Goal: Task Accomplishment & Management: Manage account settings

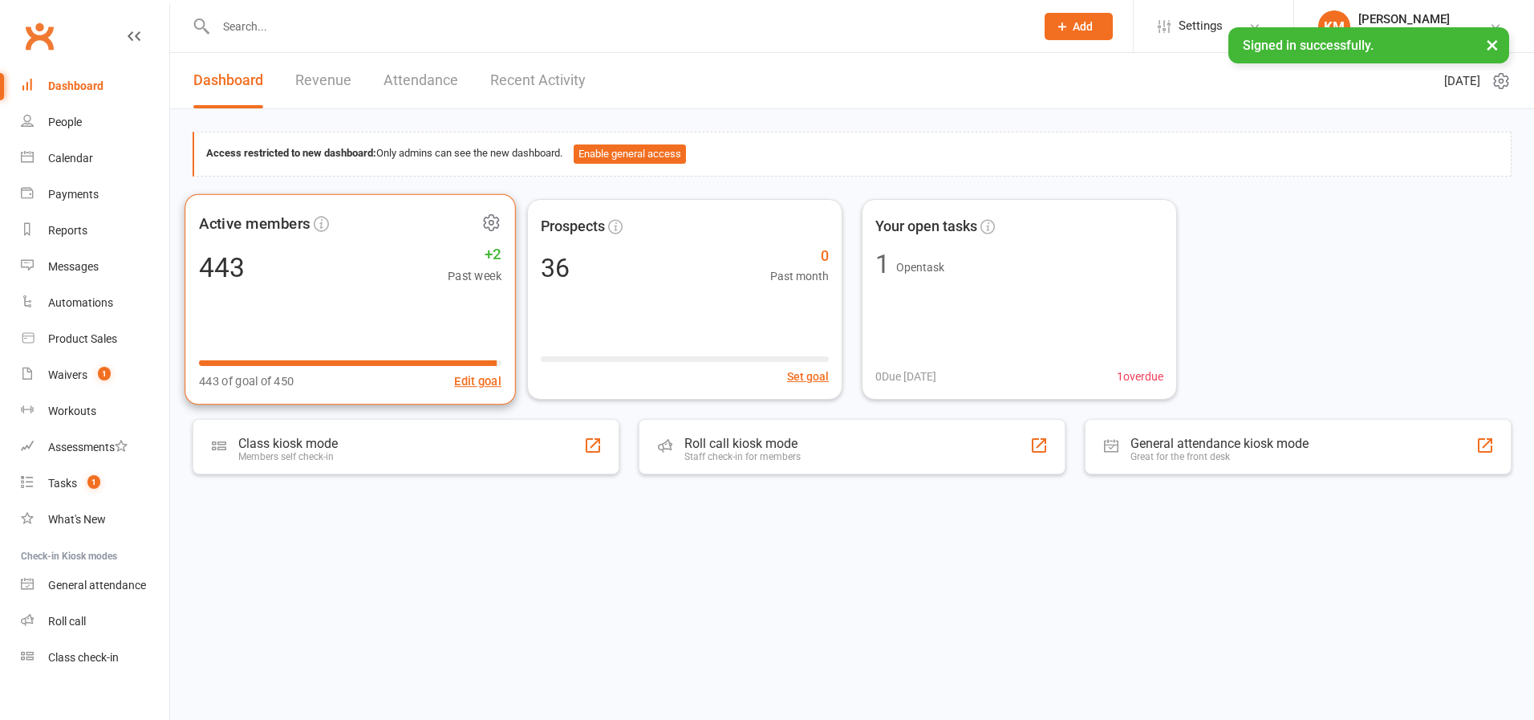
click at [374, 279] on div "443 +2 Past week" at bounding box center [350, 267] width 302 height 36
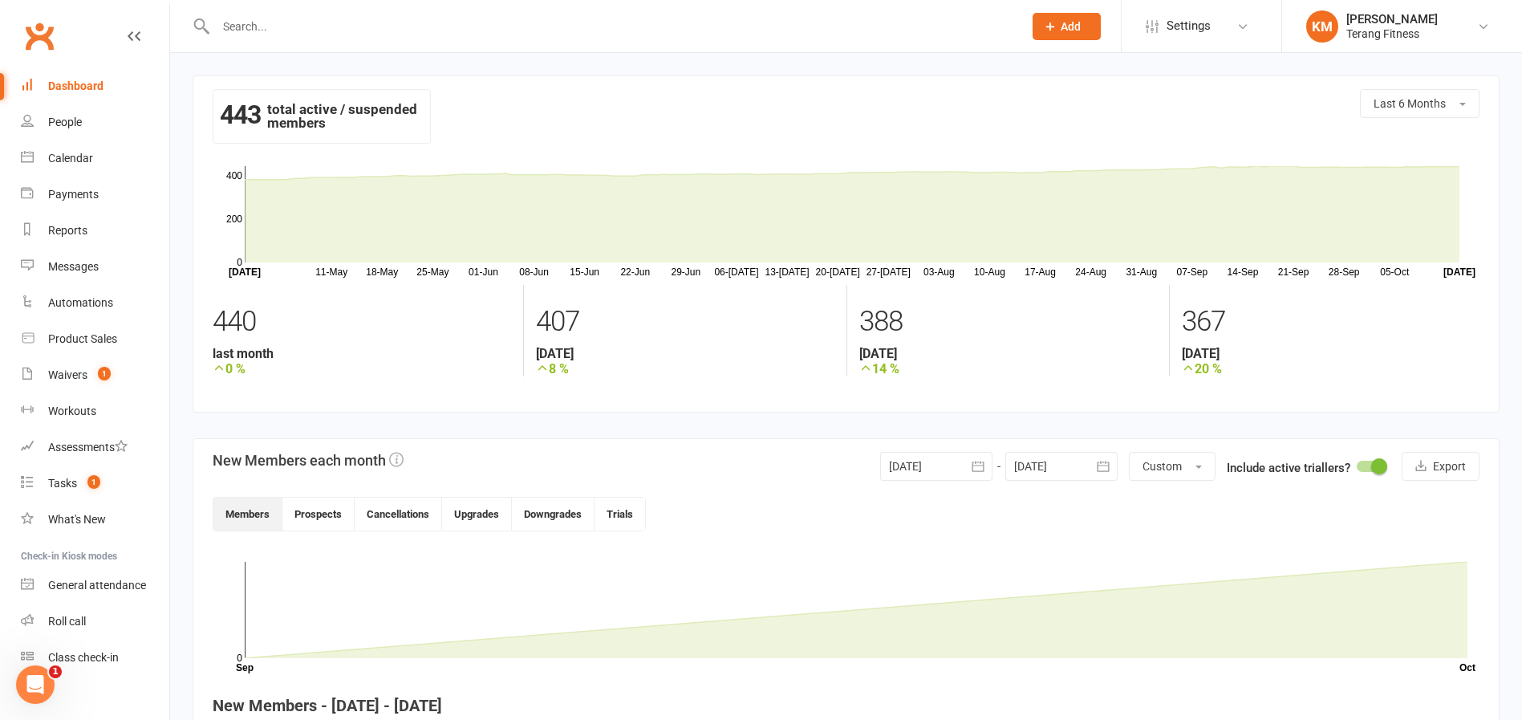
click at [368, 29] on input "text" at bounding box center [611, 26] width 801 height 22
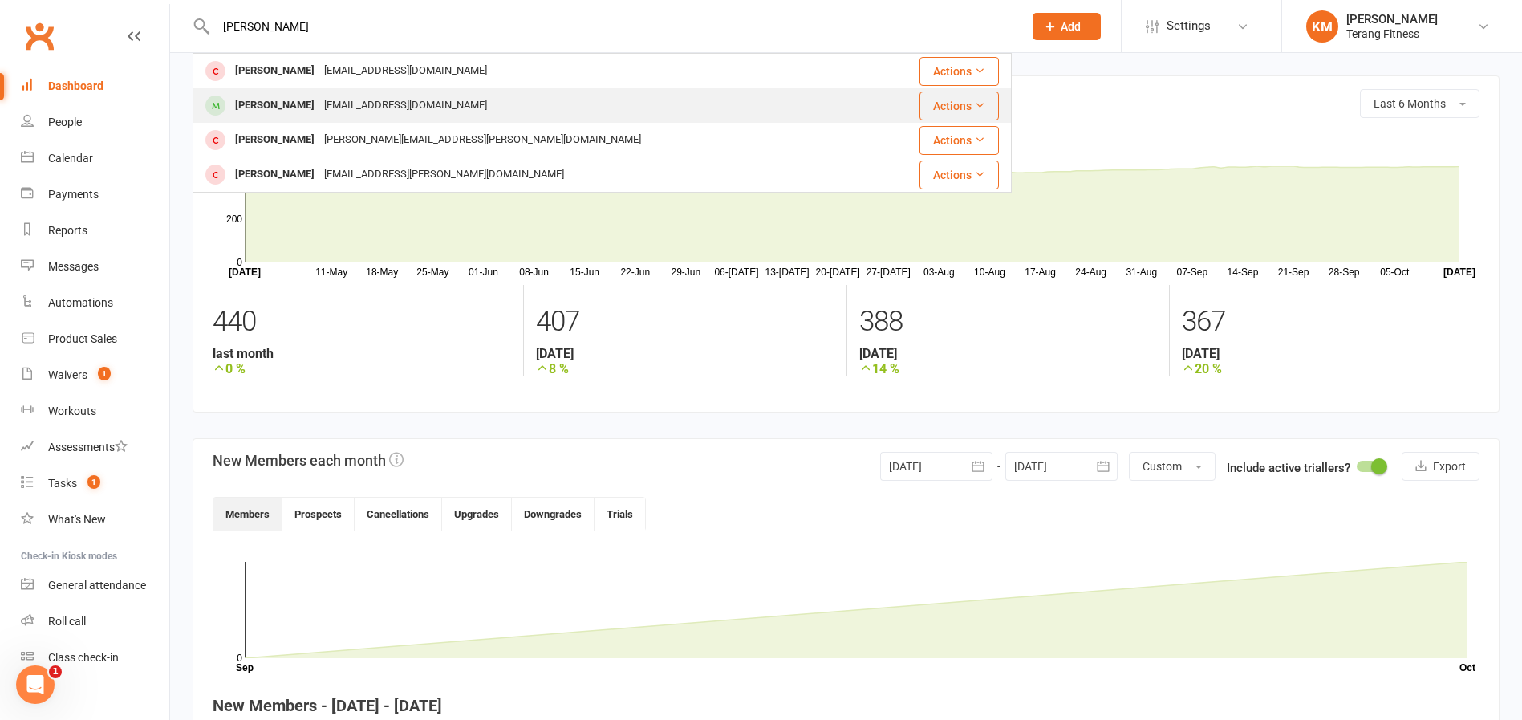
type input "[PERSON_NAME]"
click at [407, 104] on div "[EMAIL_ADDRESS][DOMAIN_NAME]" at bounding box center [405, 105] width 172 height 23
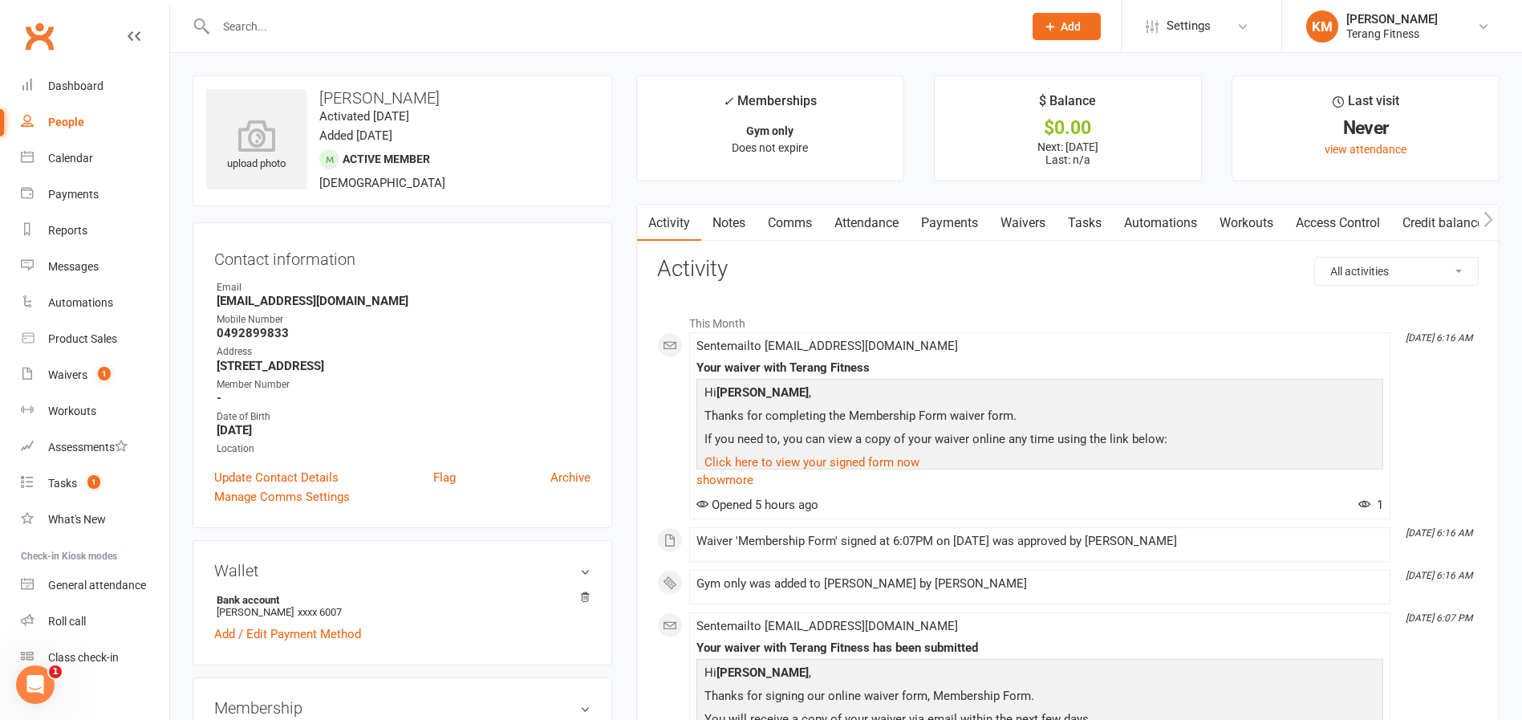
click at [795, 225] on link "Comms" at bounding box center [789, 223] width 67 height 37
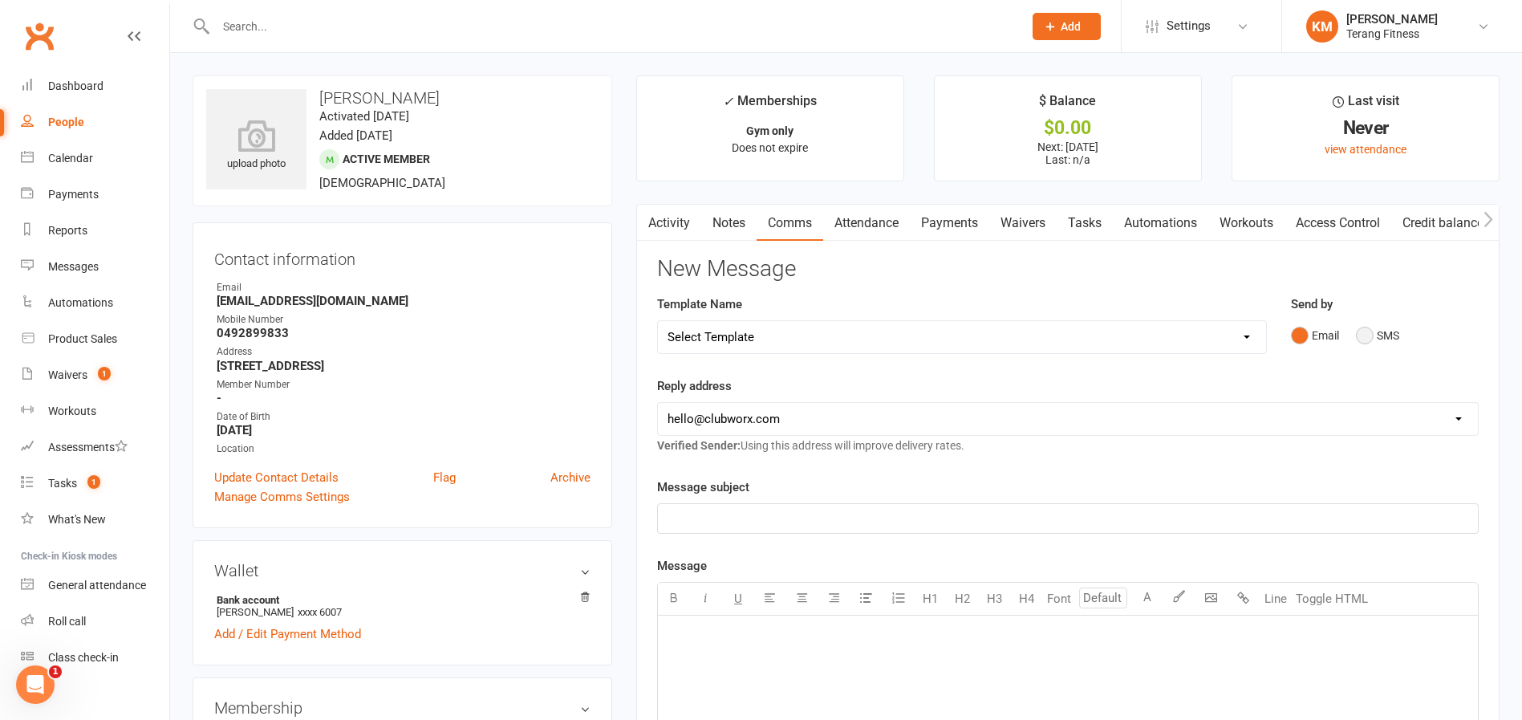
click at [1361, 330] on button "SMS" at bounding box center [1377, 335] width 43 height 30
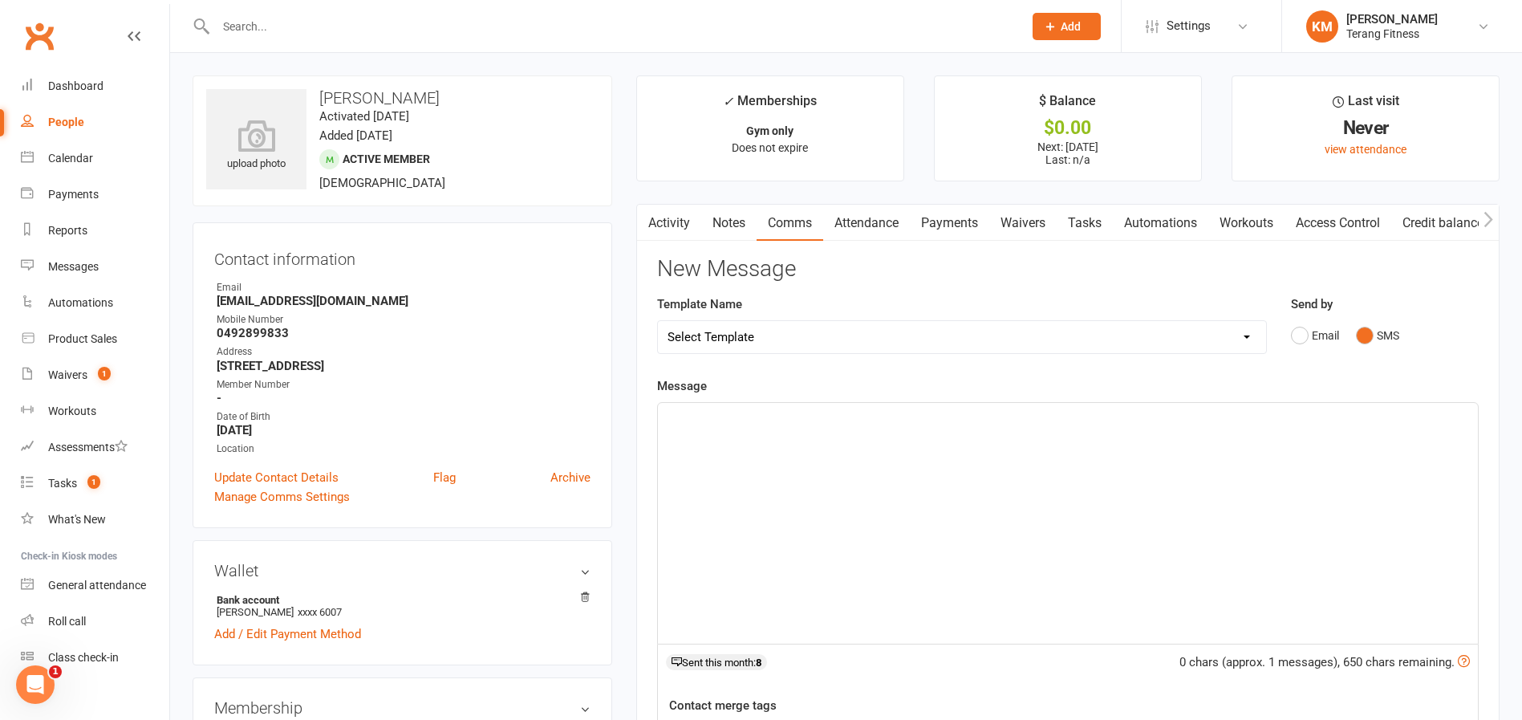
click at [847, 462] on div "﻿" at bounding box center [1068, 523] width 820 height 241
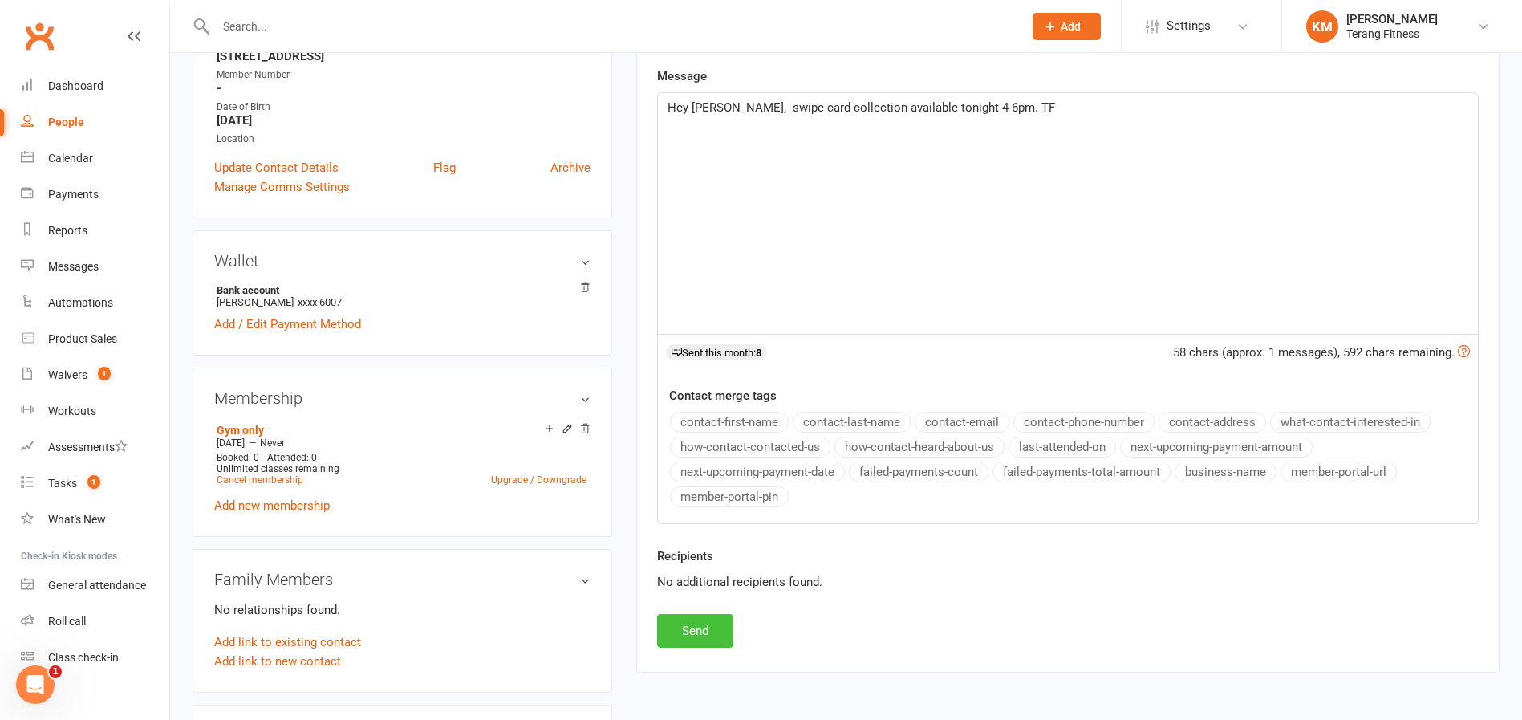
scroll to position [321, 0]
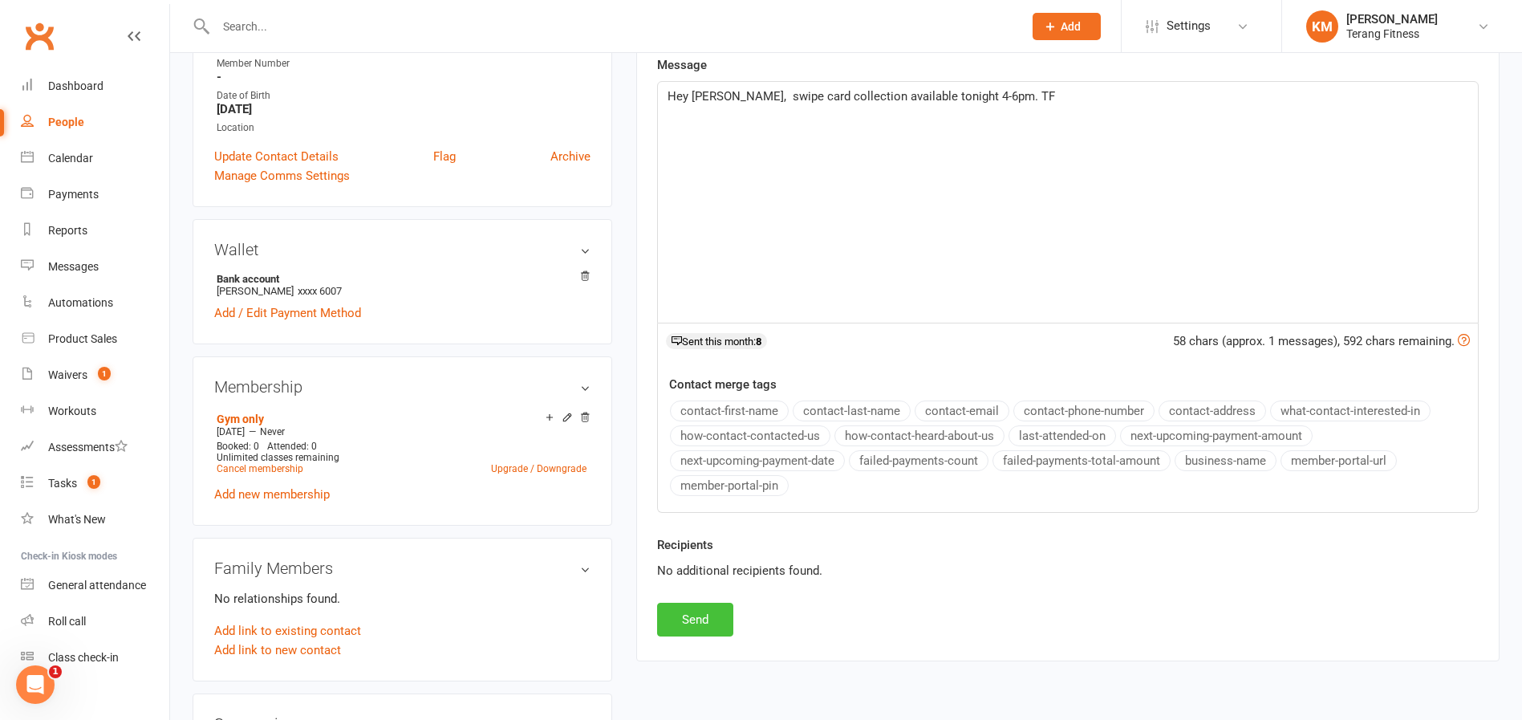
click at [699, 610] on button "Send" at bounding box center [695, 619] width 76 height 34
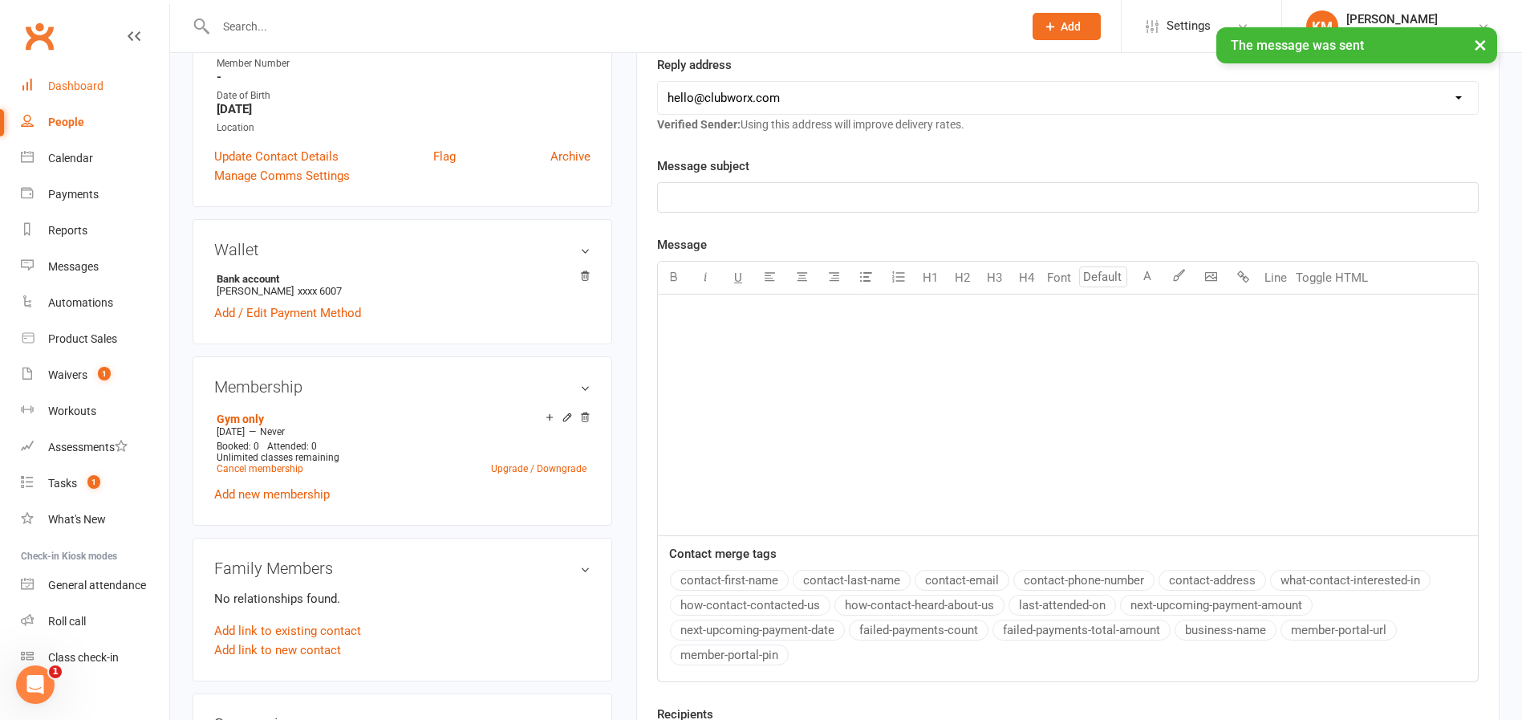
click at [82, 76] on link "Dashboard" at bounding box center [95, 86] width 148 height 36
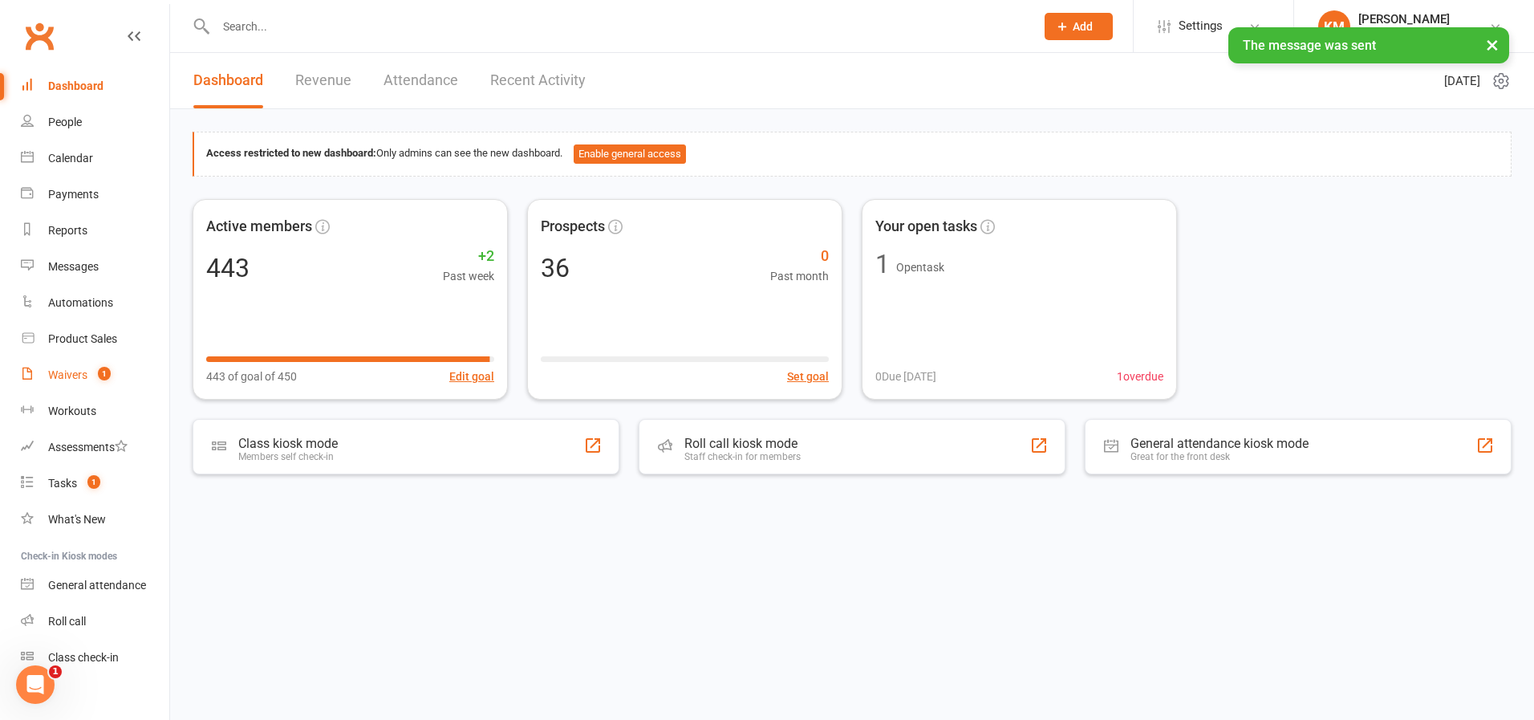
click at [67, 379] on div "Waivers" at bounding box center [67, 374] width 39 height 13
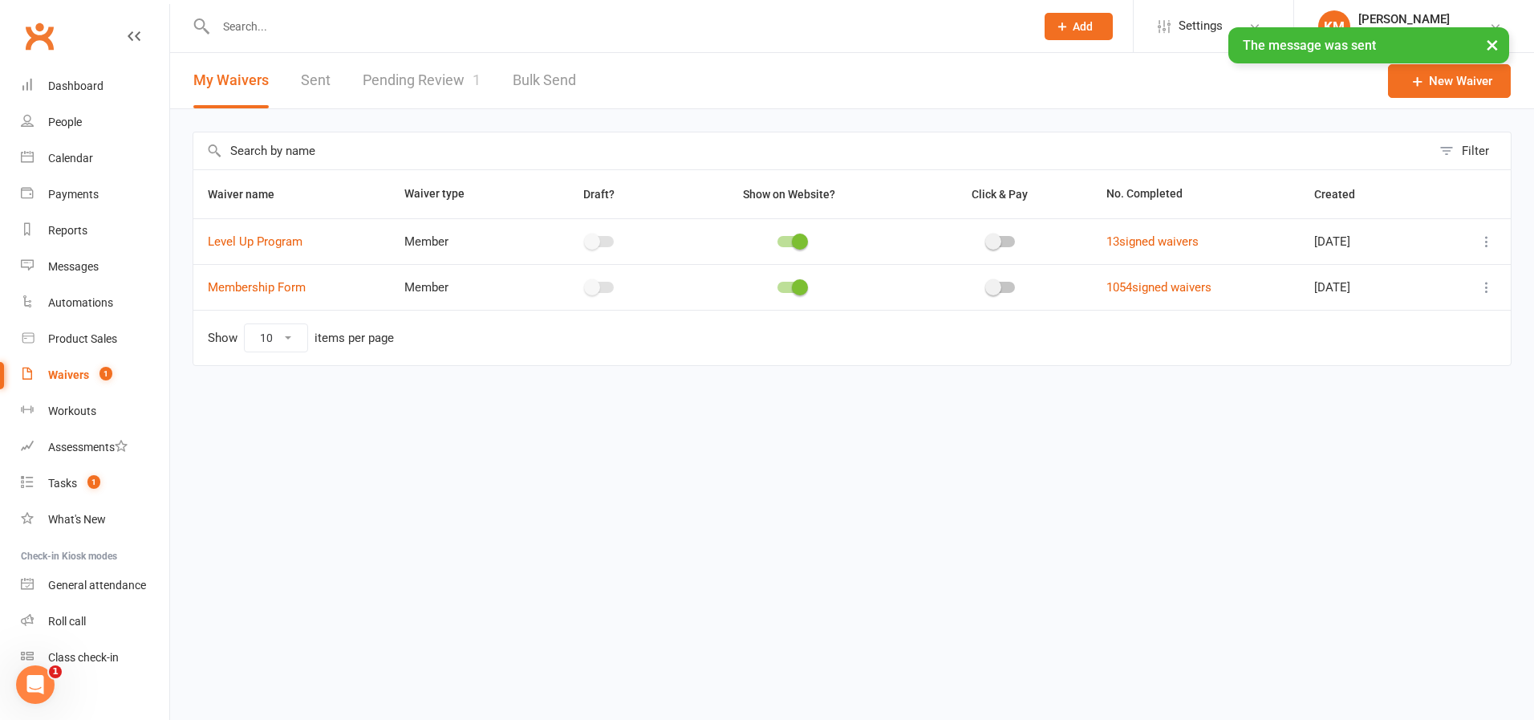
click at [424, 80] on link "Pending Review 1" at bounding box center [422, 80] width 118 height 55
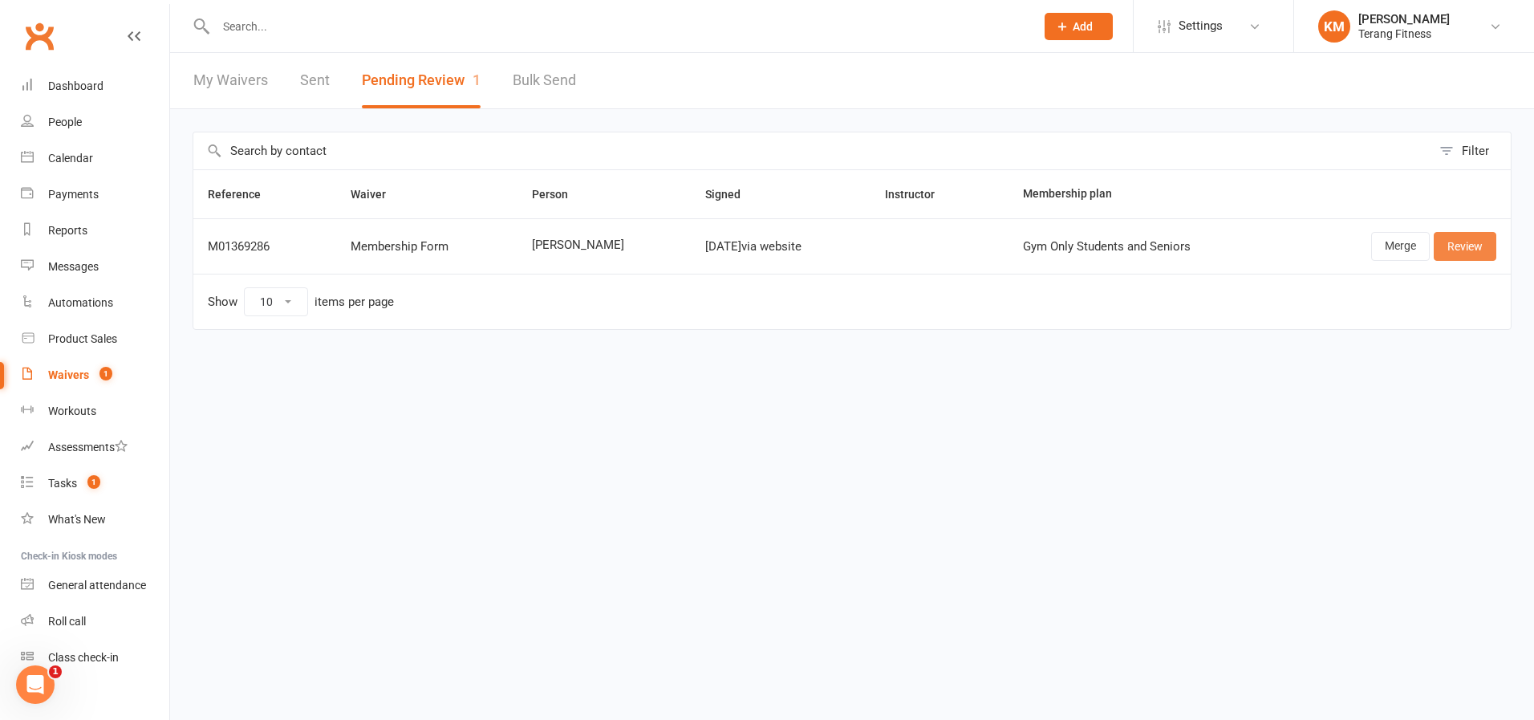
click at [1470, 249] on link "Review" at bounding box center [1464, 246] width 63 height 29
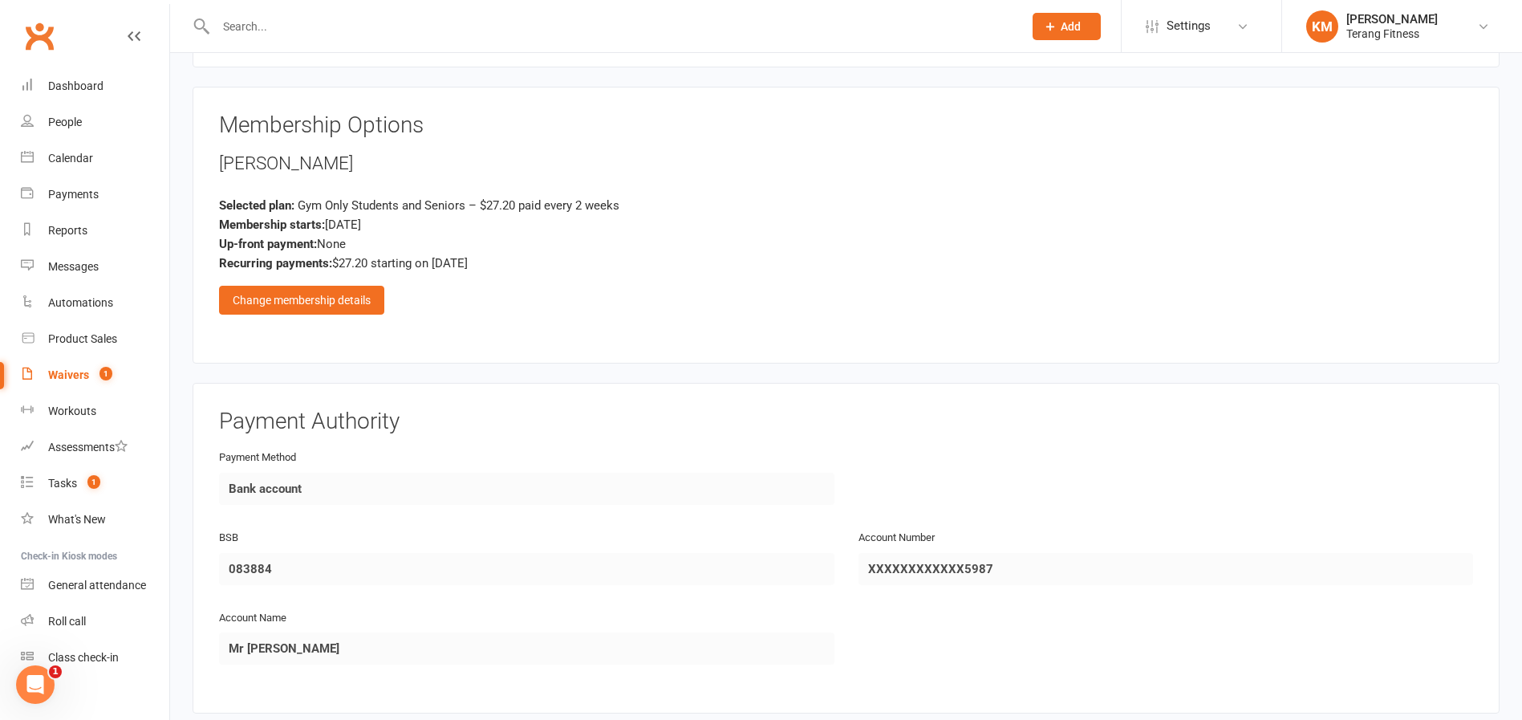
scroll to position [1845, 0]
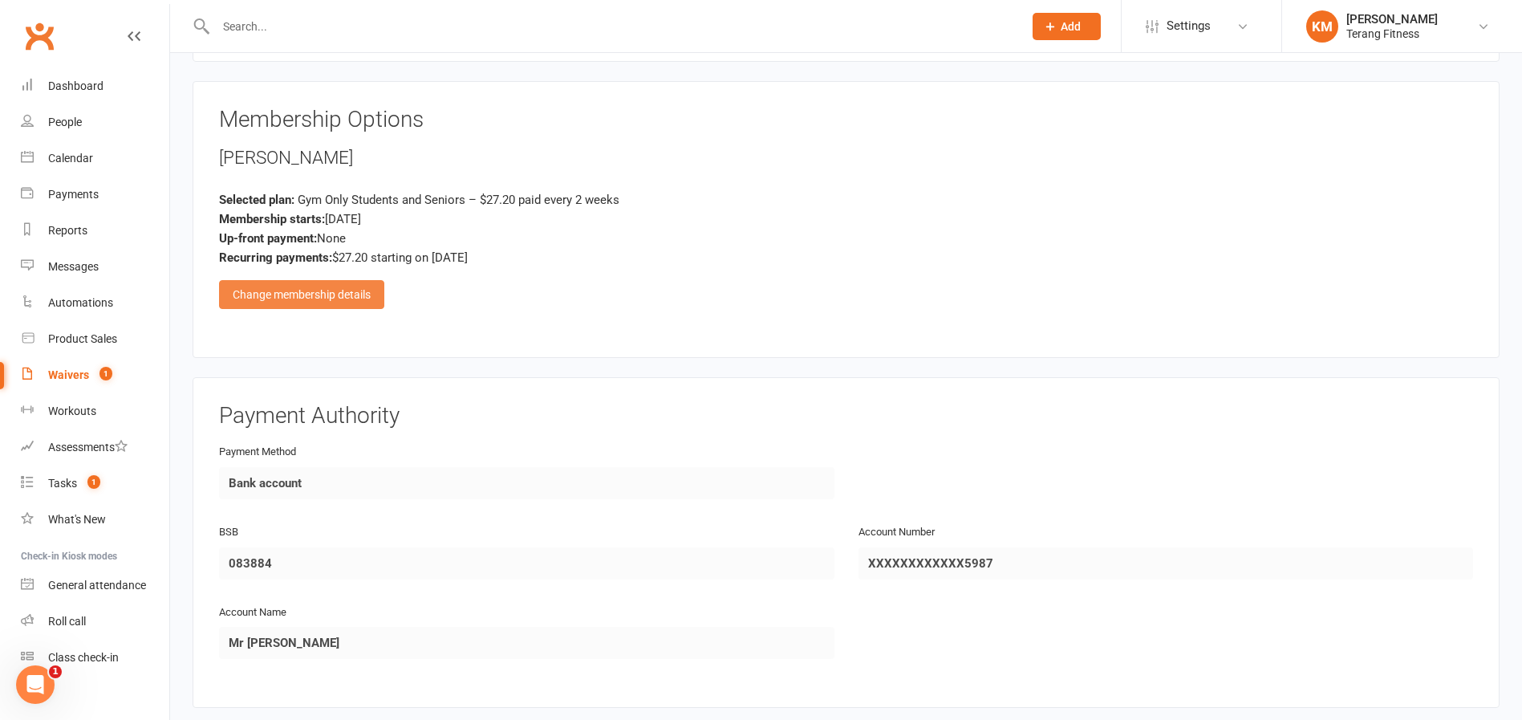
click at [365, 290] on div "Change membership details" at bounding box center [301, 294] width 165 height 29
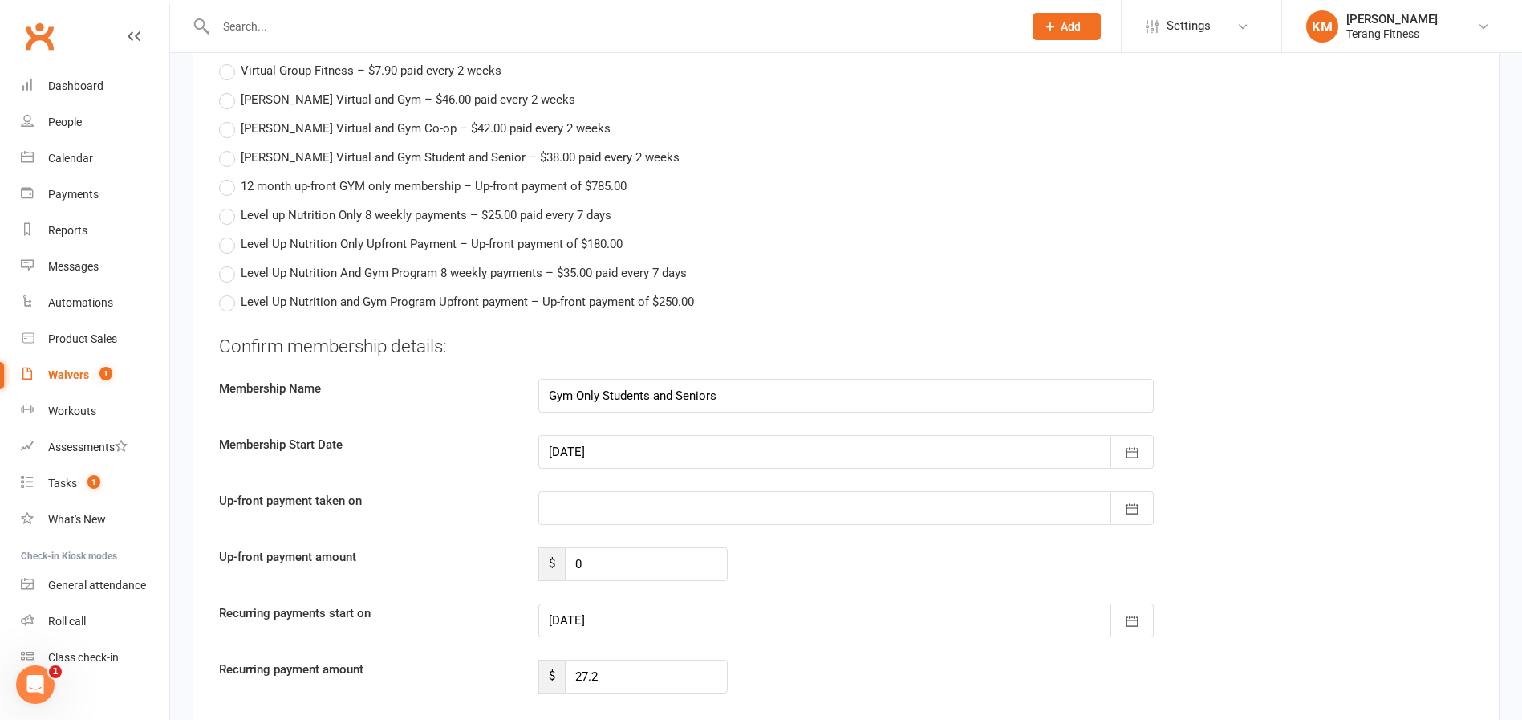
scroll to position [2727, 0]
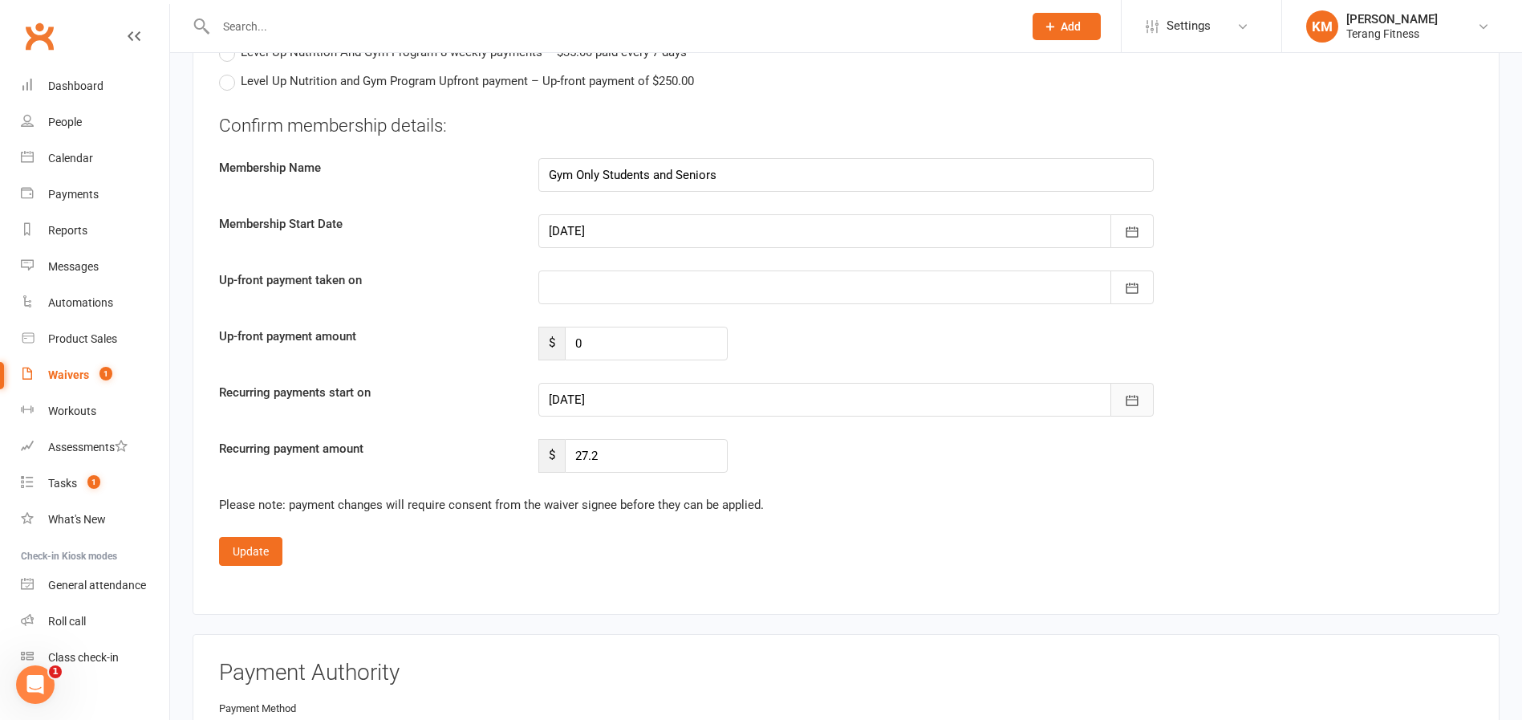
click at [1134, 403] on icon "button" at bounding box center [1132, 400] width 16 height 16
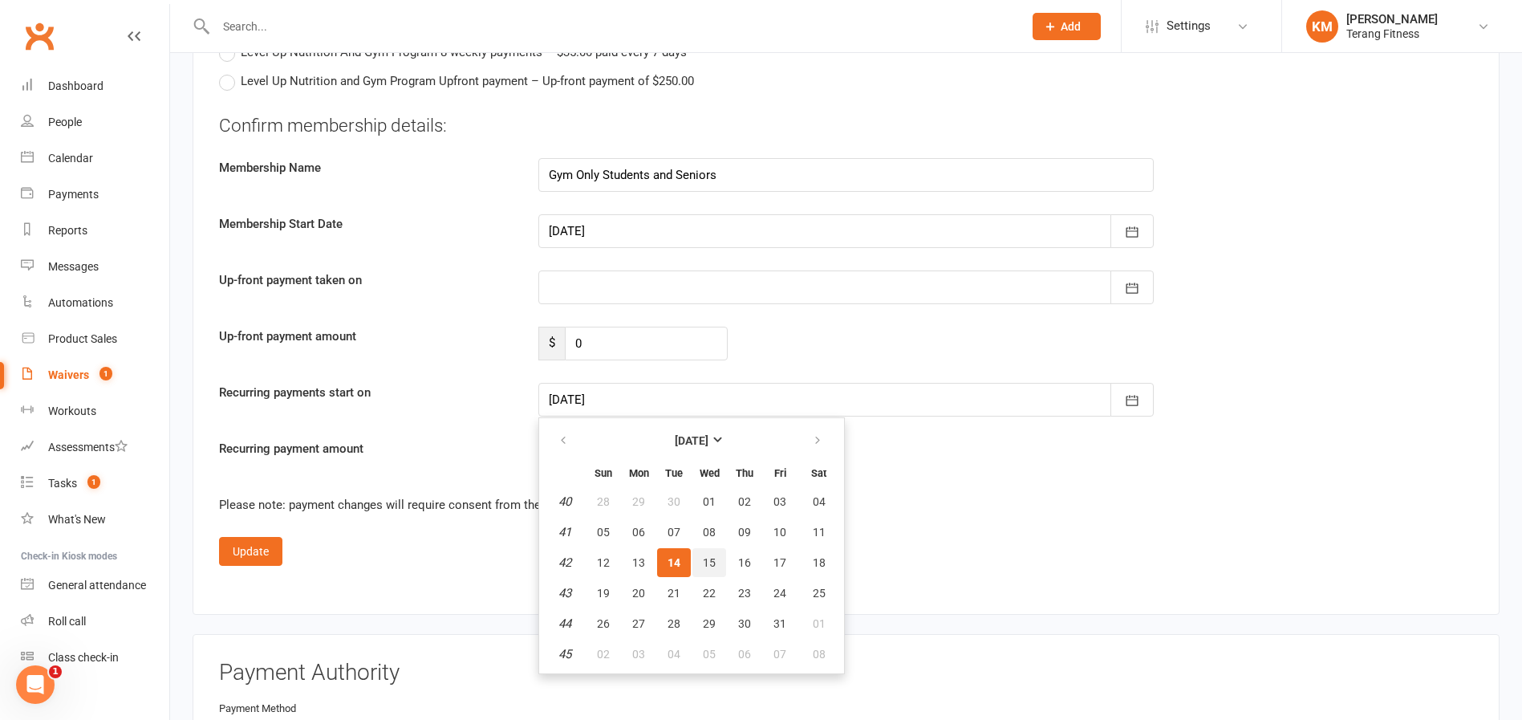
click at [708, 562] on span "15" at bounding box center [709, 562] width 13 height 13
type input "[DATE]"
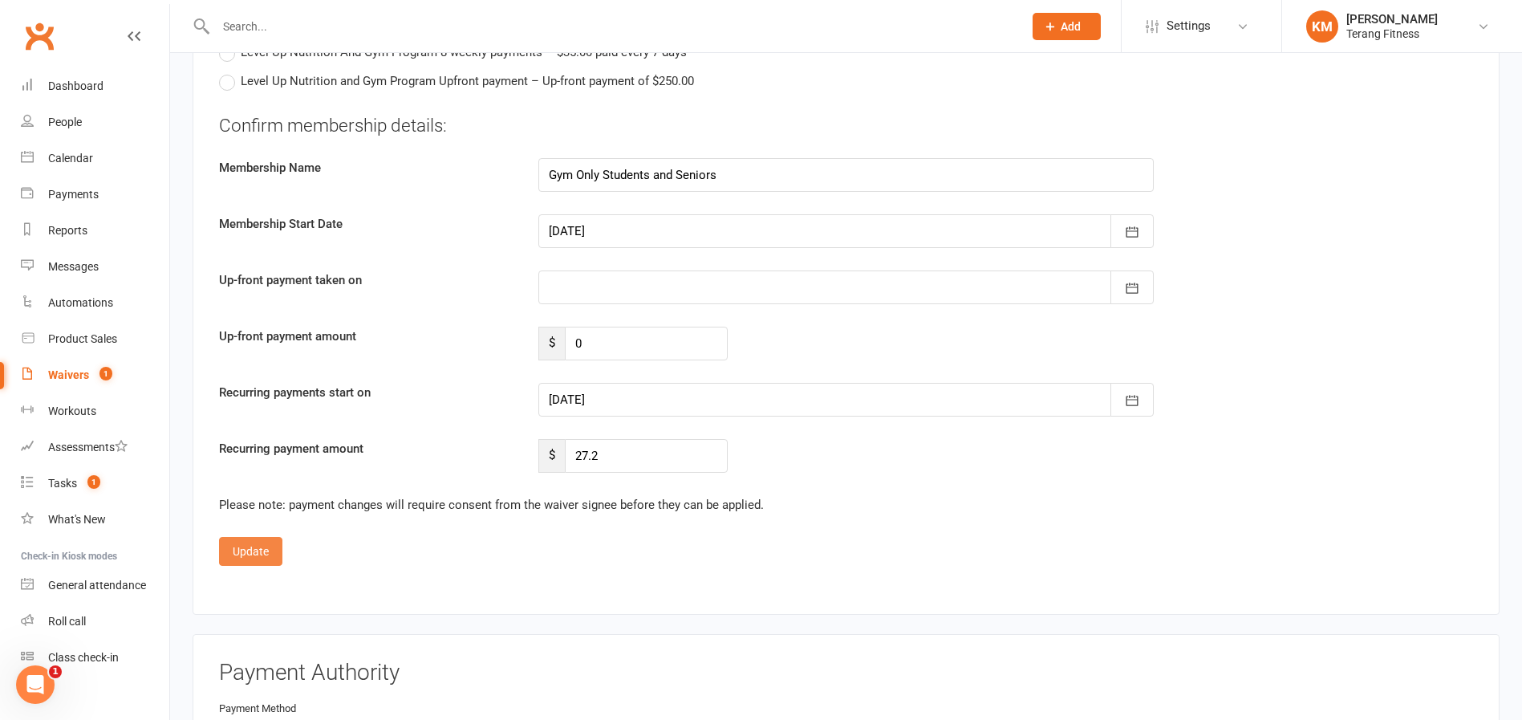
click at [237, 551] on button "Update" at bounding box center [250, 551] width 63 height 29
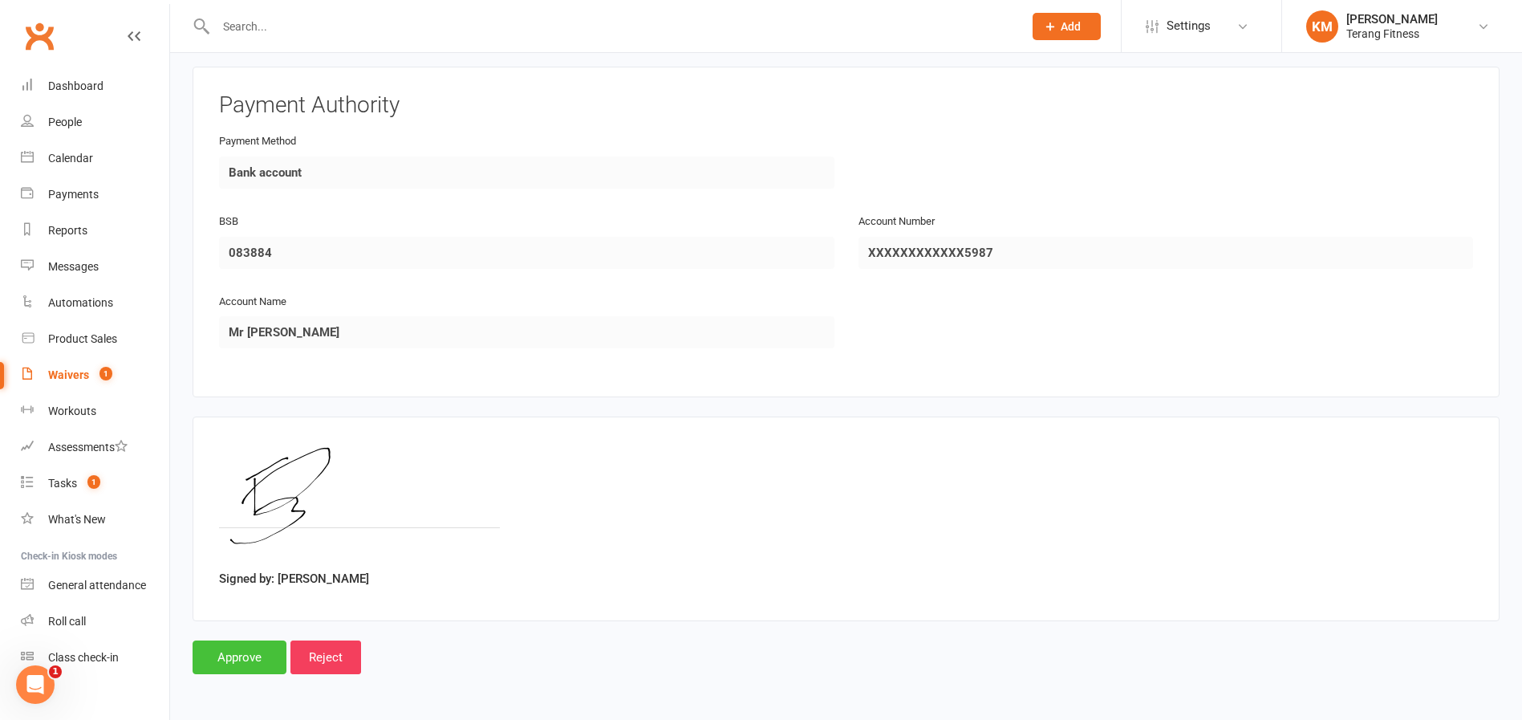
click at [229, 658] on input "Approve" at bounding box center [240, 657] width 94 height 34
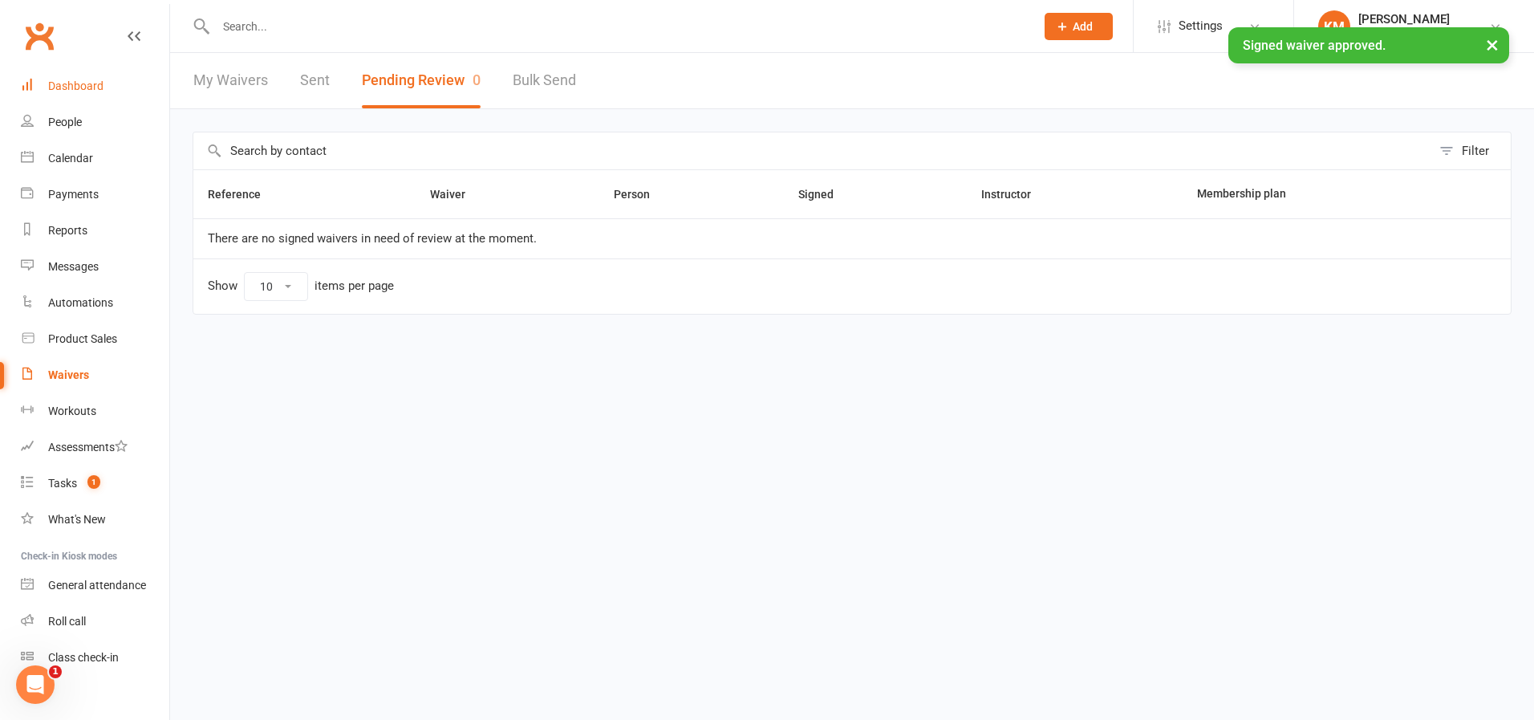
click at [99, 90] on div "Dashboard" at bounding box center [75, 85] width 55 height 13
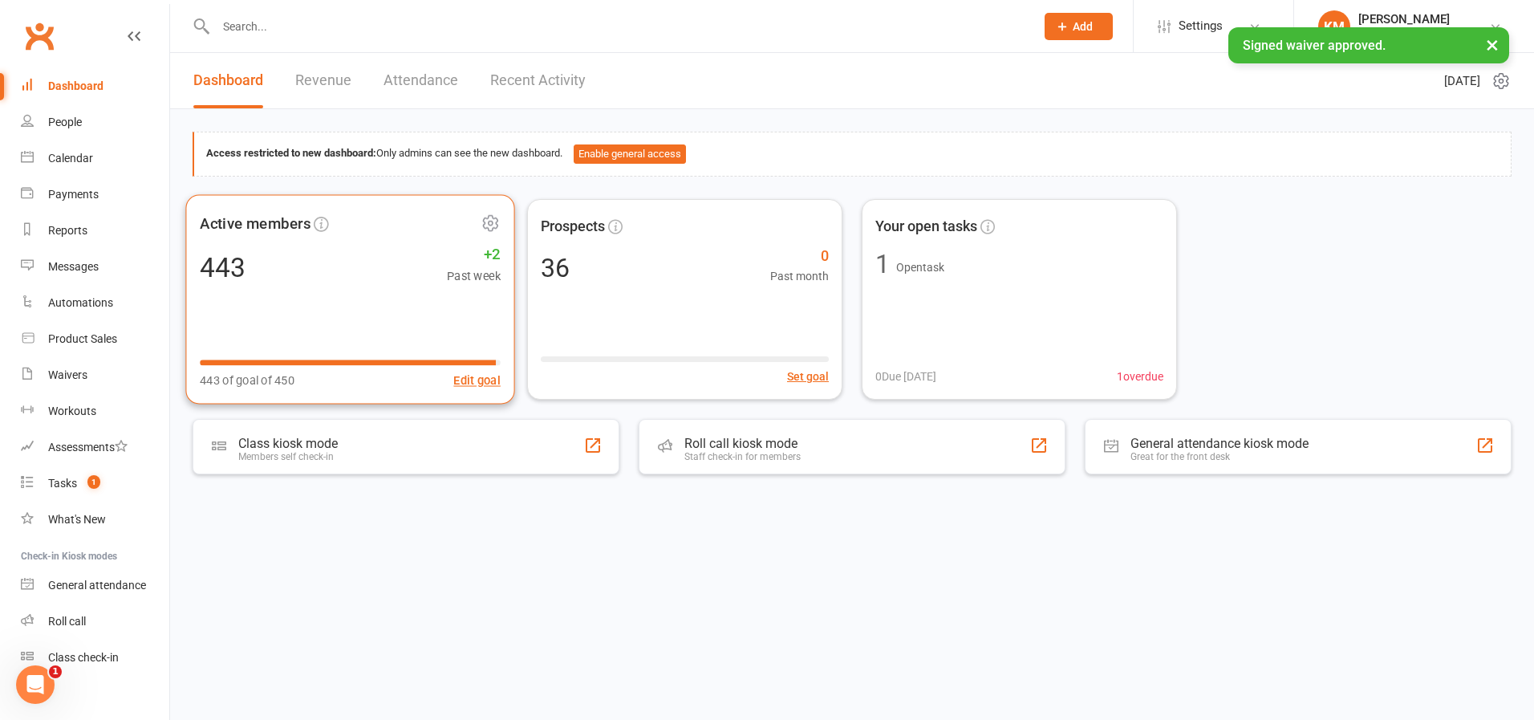
click at [362, 270] on div "443 +2 Past week" at bounding box center [350, 267] width 301 height 36
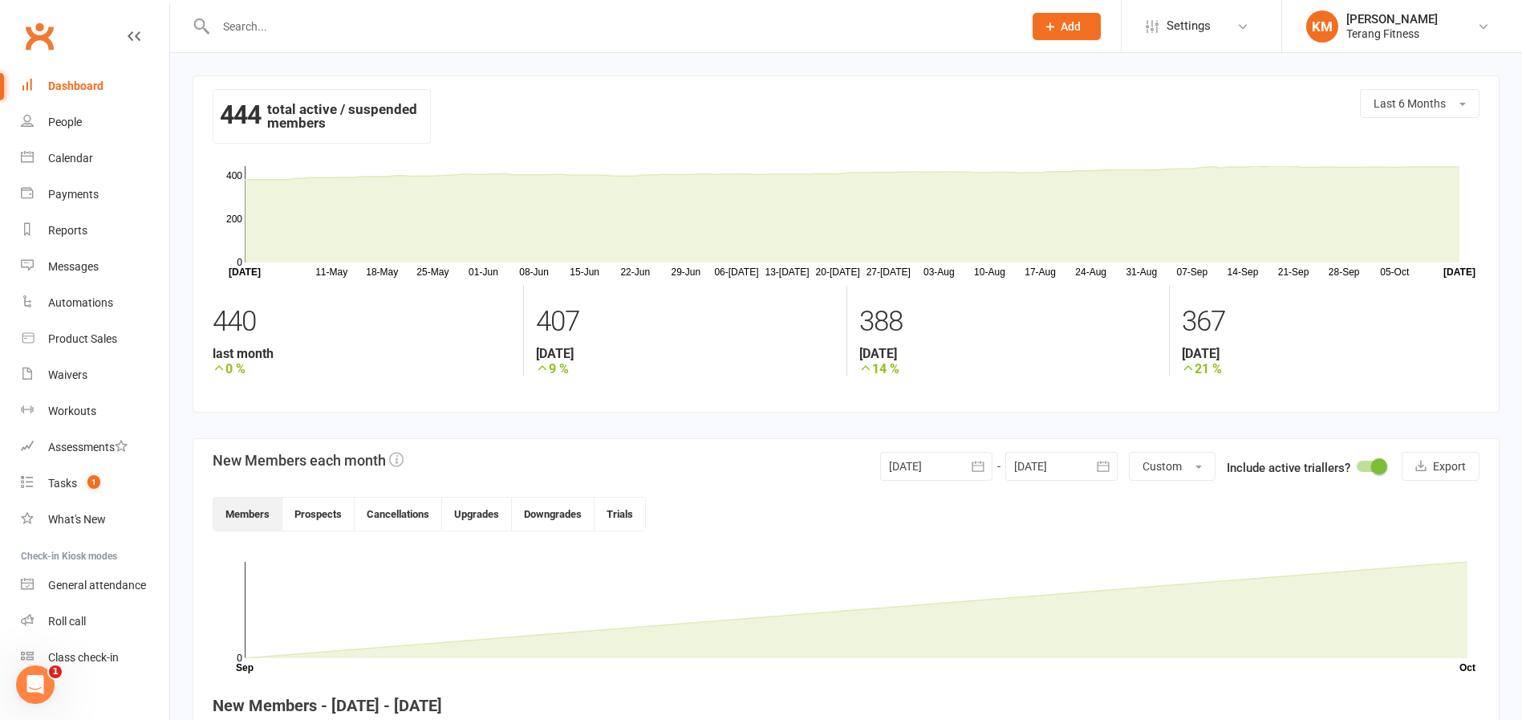
click at [87, 83] on div "Dashboard" at bounding box center [75, 85] width 55 height 13
